Goal: Check status

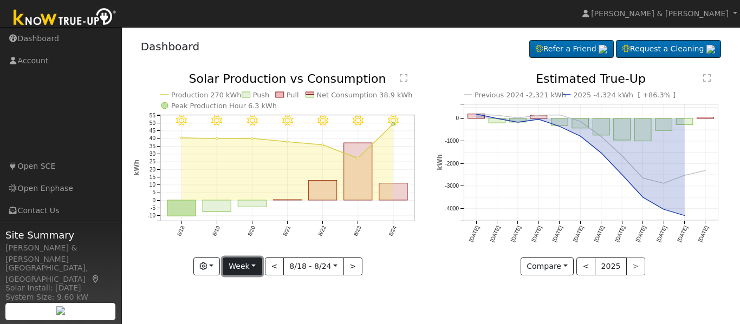
click at [258, 265] on button "Week" at bounding box center [243, 267] width 40 height 18
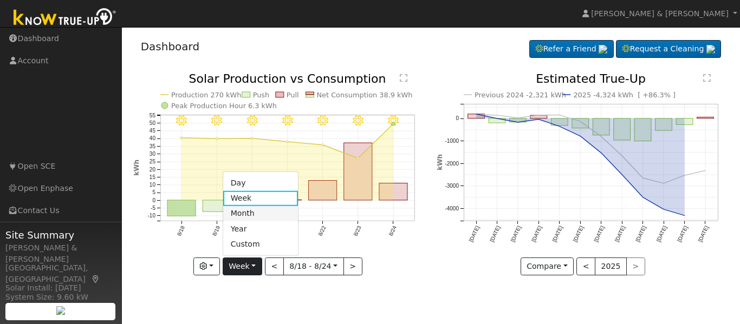
click at [257, 214] on link "Month" at bounding box center [260, 213] width 75 height 15
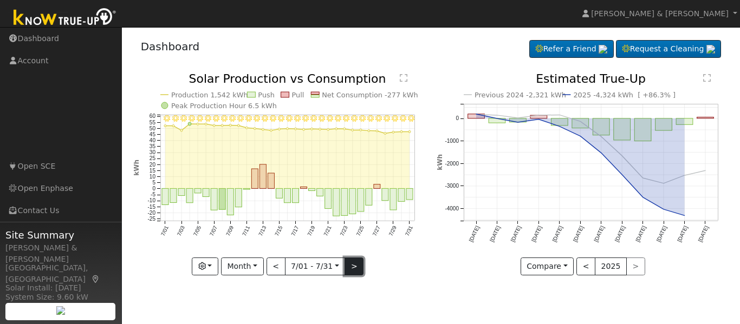
click at [356, 269] on button ">" at bounding box center [353, 267] width 19 height 18
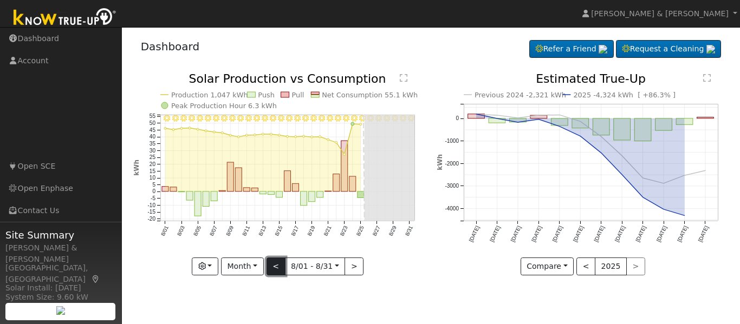
click at [276, 262] on button "<" at bounding box center [275, 267] width 19 height 18
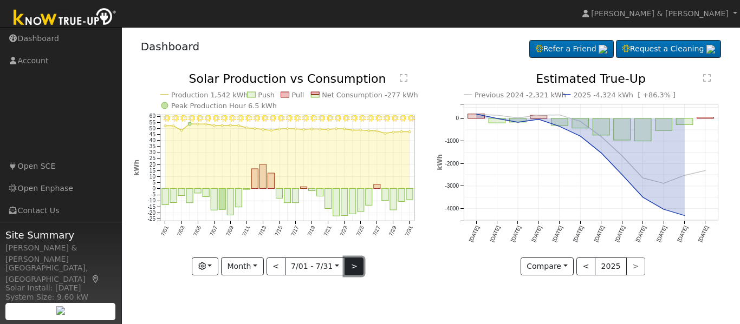
click at [355, 266] on button ">" at bounding box center [353, 267] width 19 height 18
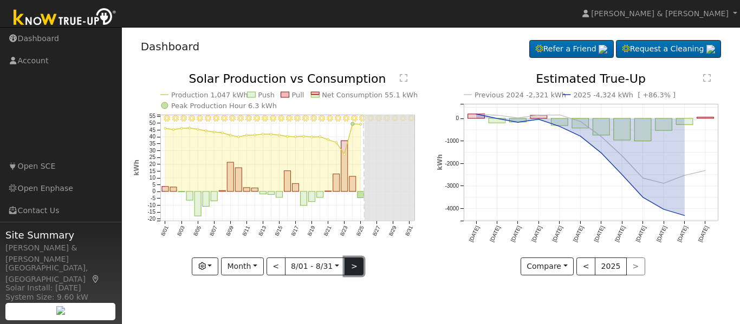
click at [355, 266] on button ">" at bounding box center [353, 267] width 19 height 18
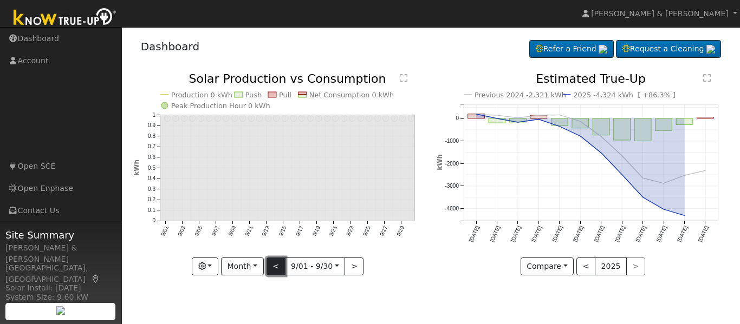
click at [277, 269] on button "<" at bounding box center [275, 267] width 19 height 18
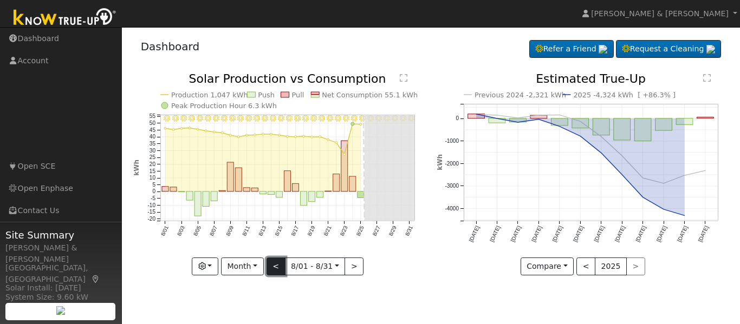
click at [277, 269] on button "<" at bounding box center [275, 267] width 19 height 18
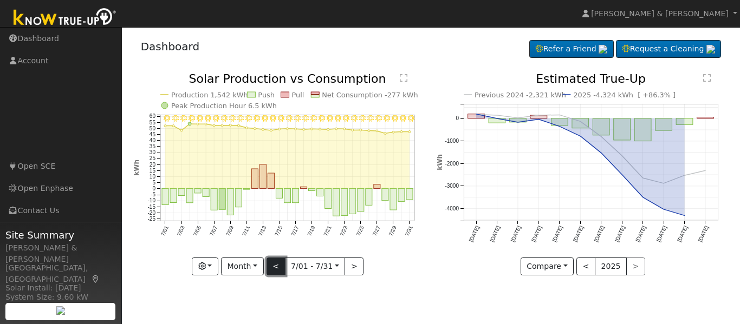
click at [277, 269] on button "<" at bounding box center [275, 267] width 19 height 18
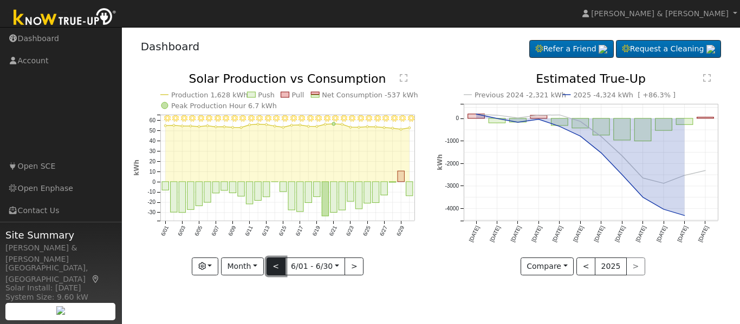
click at [277, 269] on button "<" at bounding box center [275, 267] width 19 height 18
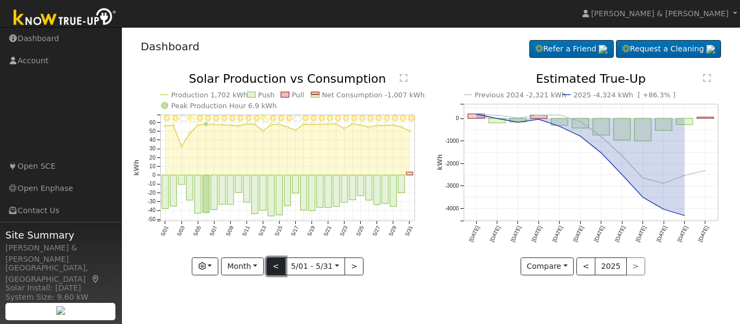
click at [277, 269] on button "<" at bounding box center [275, 267] width 19 height 18
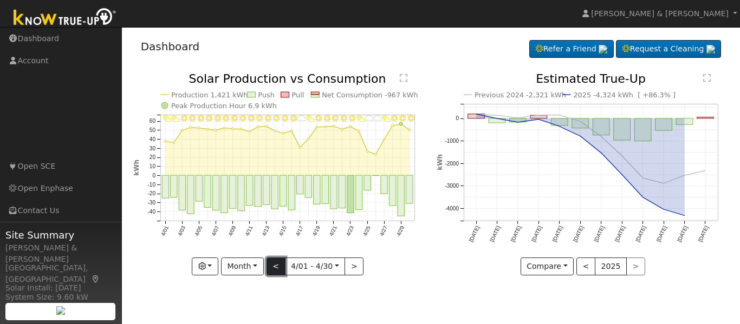
click at [277, 269] on button "<" at bounding box center [275, 267] width 19 height 18
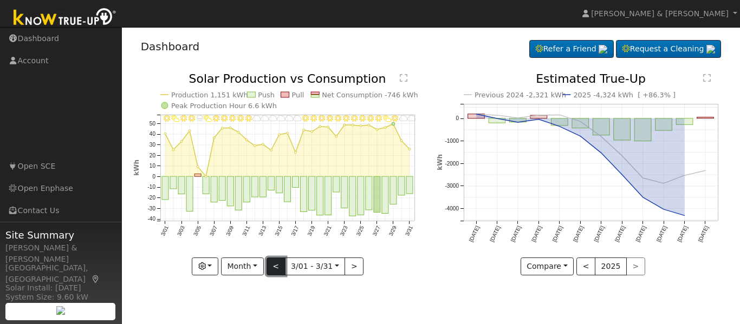
click at [277, 269] on button "<" at bounding box center [275, 267] width 19 height 18
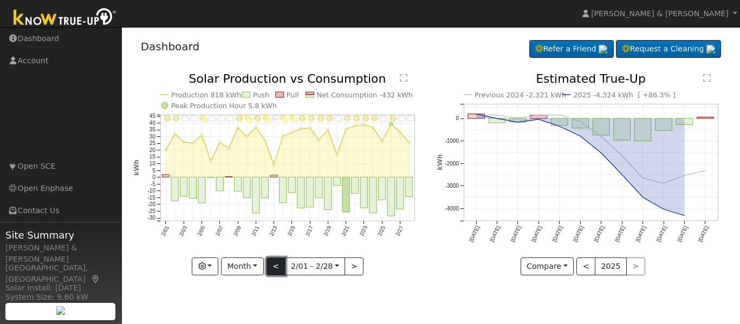
click at [277, 269] on button "<" at bounding box center [275, 267] width 19 height 18
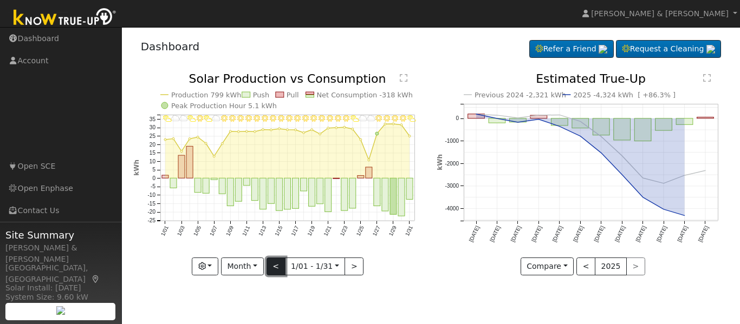
click at [277, 269] on button "<" at bounding box center [275, 267] width 19 height 18
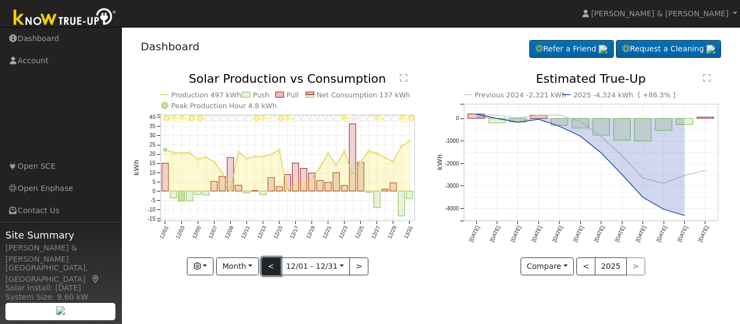
click at [277, 269] on button "<" at bounding box center [270, 267] width 19 height 18
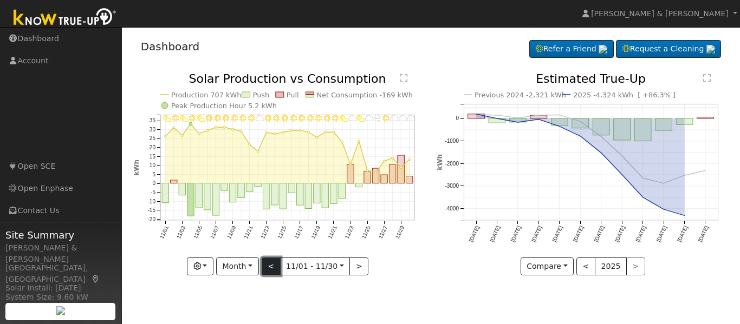
click at [277, 269] on button "<" at bounding box center [270, 267] width 19 height 18
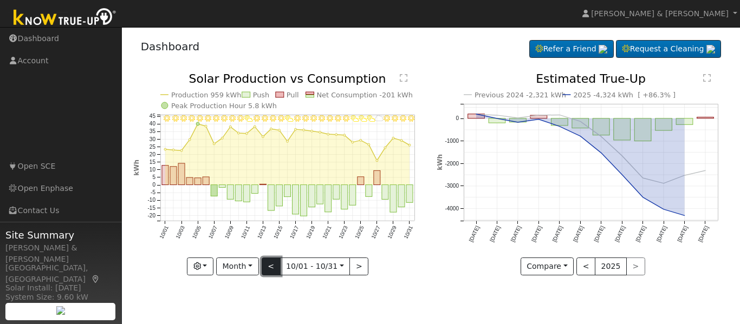
click at [277, 269] on button "<" at bounding box center [270, 267] width 19 height 18
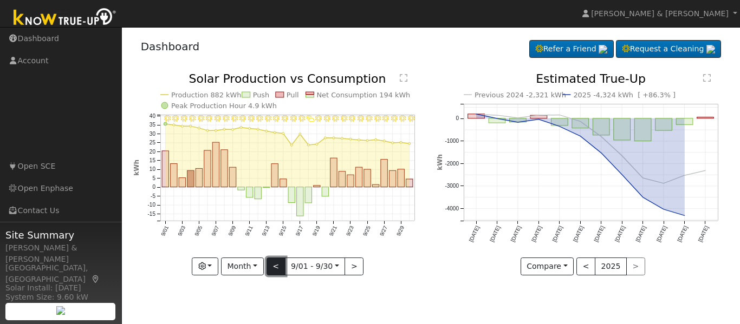
click at [277, 269] on button "<" at bounding box center [275, 267] width 19 height 18
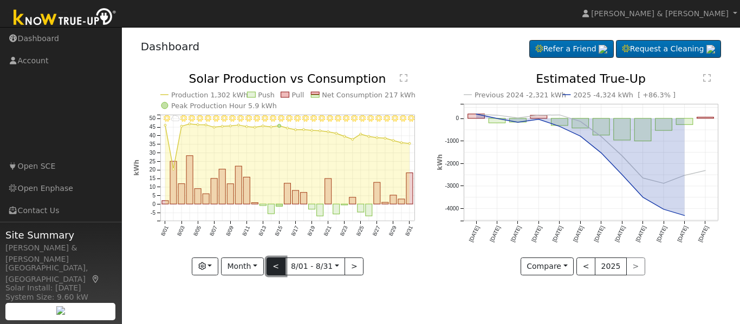
click at [276, 268] on button "<" at bounding box center [275, 267] width 19 height 18
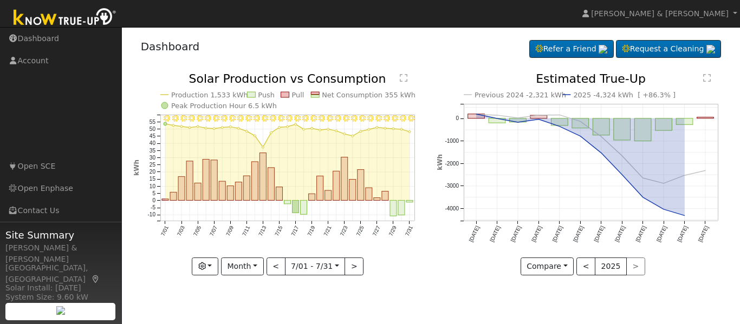
click at [352, 276] on div "7/31 - Clear 7/30 - Clear 7/29 - Clear 7/28 - Clear 7/27 - Clear 7/26 - Clear 7…" at bounding box center [279, 182] width 304 height 219
click at [352, 271] on button ">" at bounding box center [353, 267] width 19 height 18
type input "[DATE]"
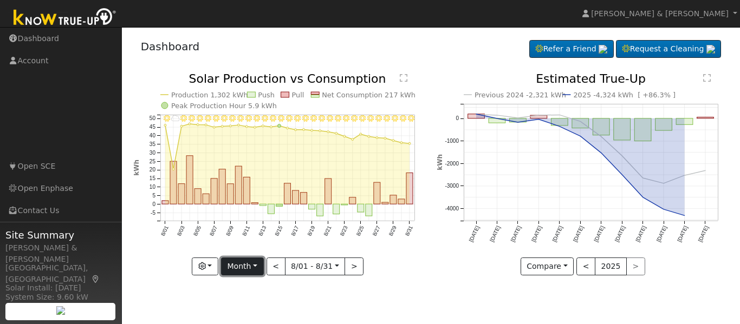
click at [238, 260] on button "Month" at bounding box center [242, 267] width 43 height 18
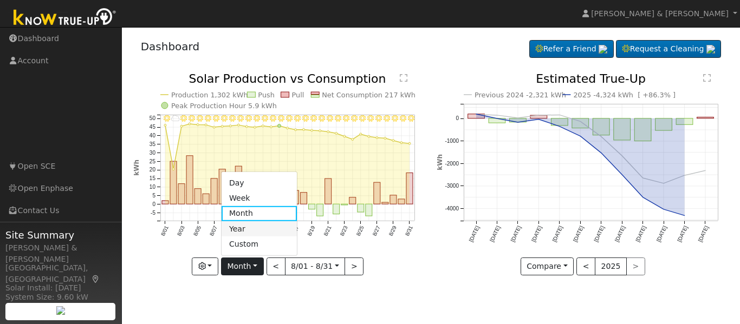
click at [238, 231] on link "Year" at bounding box center [258, 228] width 75 height 15
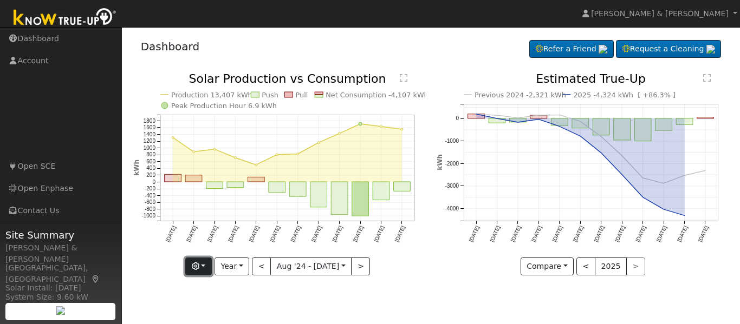
click at [198, 263] on icon "button" at bounding box center [196, 267] width 8 height 8
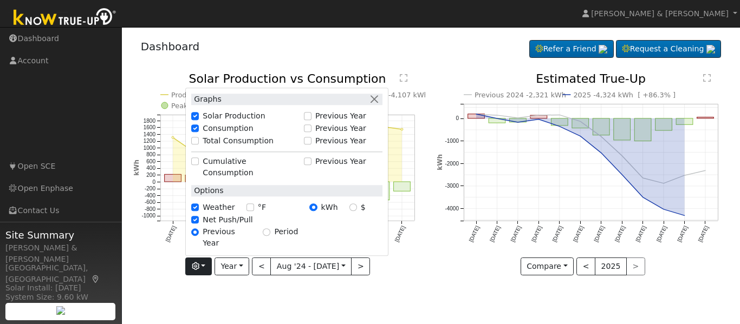
click at [329, 134] on label "Previous Year" at bounding box center [340, 128] width 51 height 11
click at [311, 133] on input "Previous Year" at bounding box center [308, 129] width 8 height 8
checkbox input "true"
click at [379, 105] on button "button" at bounding box center [373, 99] width 11 height 11
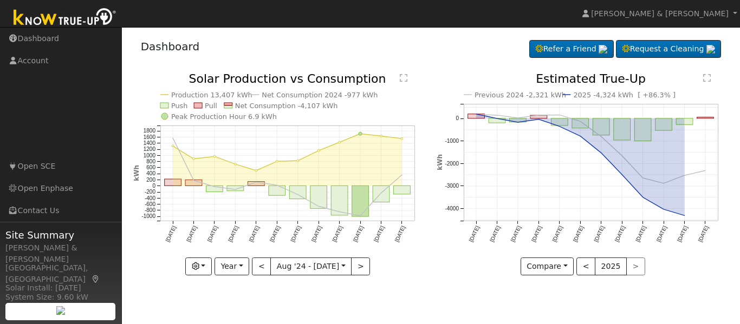
click at [270, 106] on text "Net Consumption -4,107 kWh" at bounding box center [285, 106] width 103 height 8
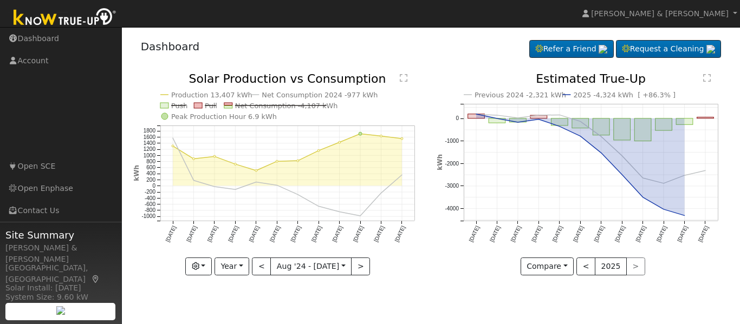
click at [270, 106] on text "Net Consumption -4,107 kWh" at bounding box center [285, 106] width 103 height 8
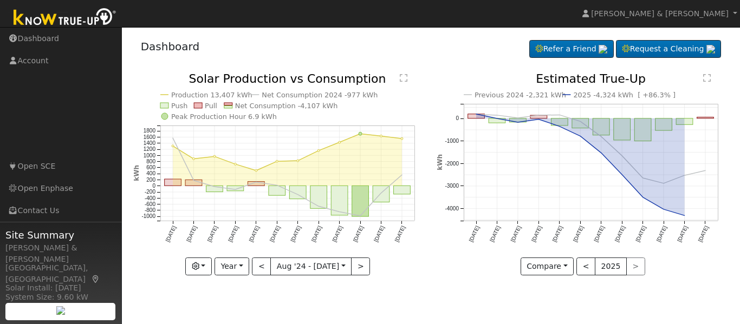
click at [274, 97] on text "Net Consumption 2024 -977 kWh" at bounding box center [319, 95] width 116 height 8
